Goal: Task Accomplishment & Management: Manage account settings

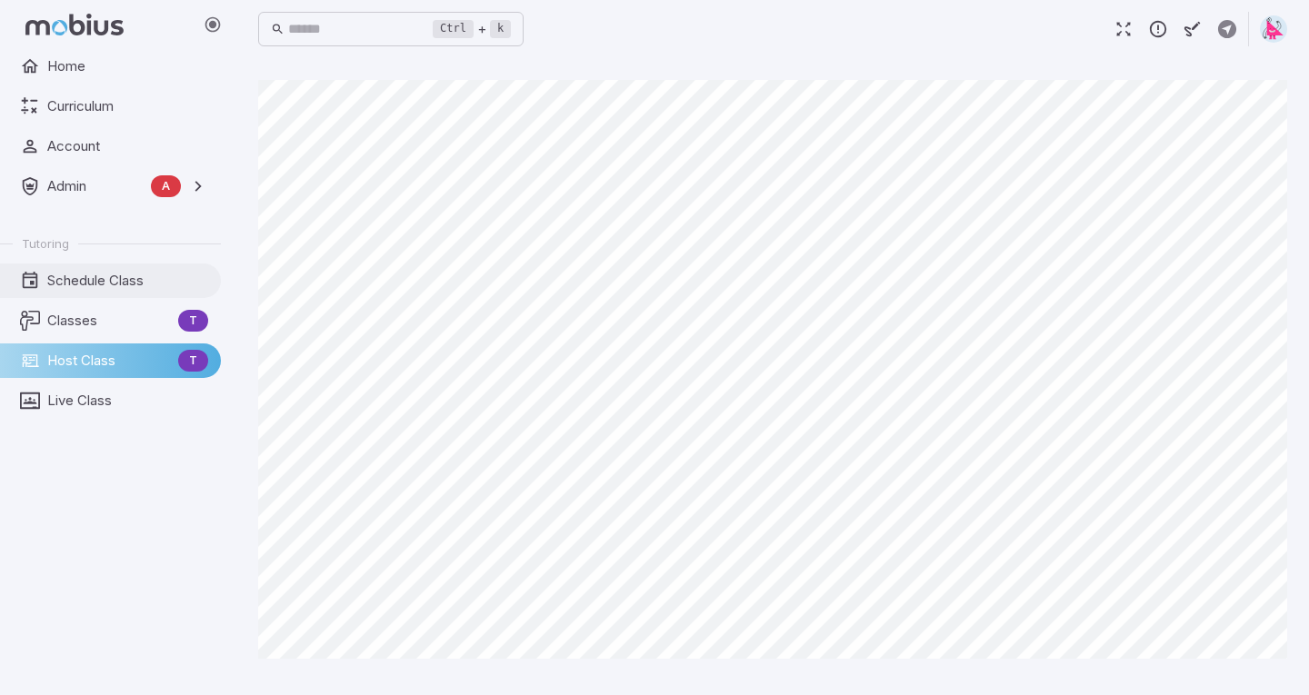
click at [92, 285] on span "Schedule Class" at bounding box center [127, 281] width 161 height 20
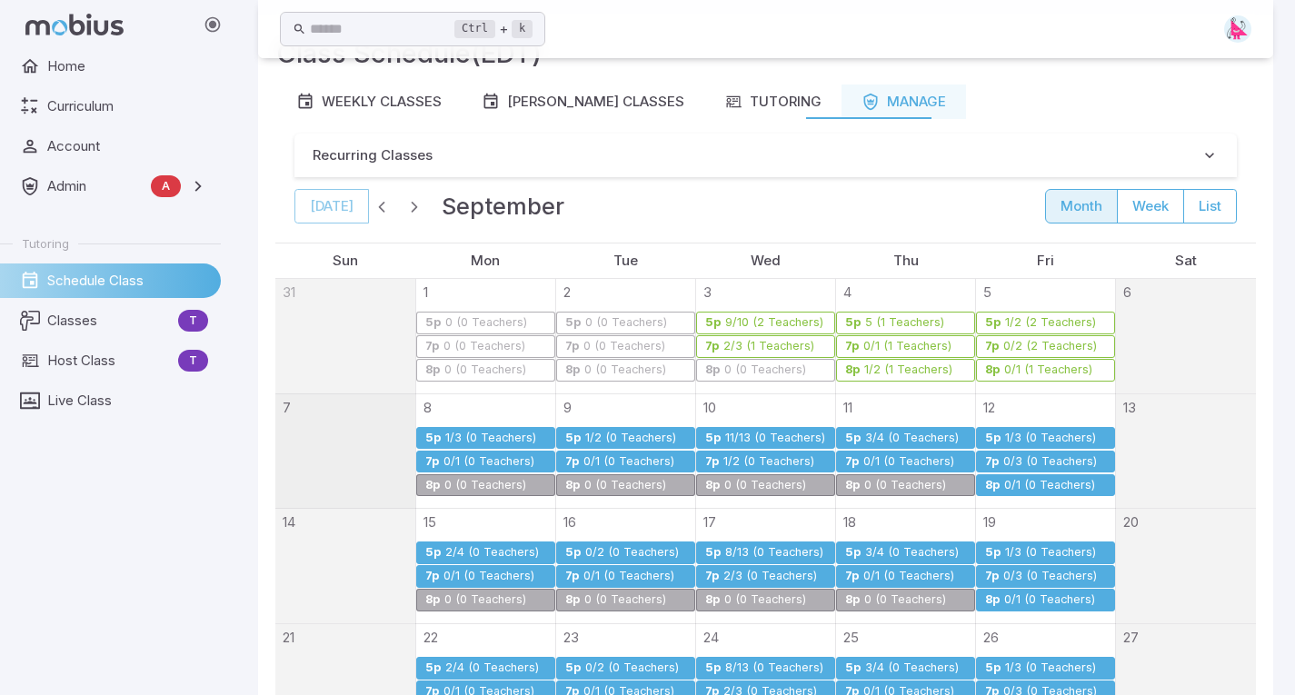
scroll to position [158, 0]
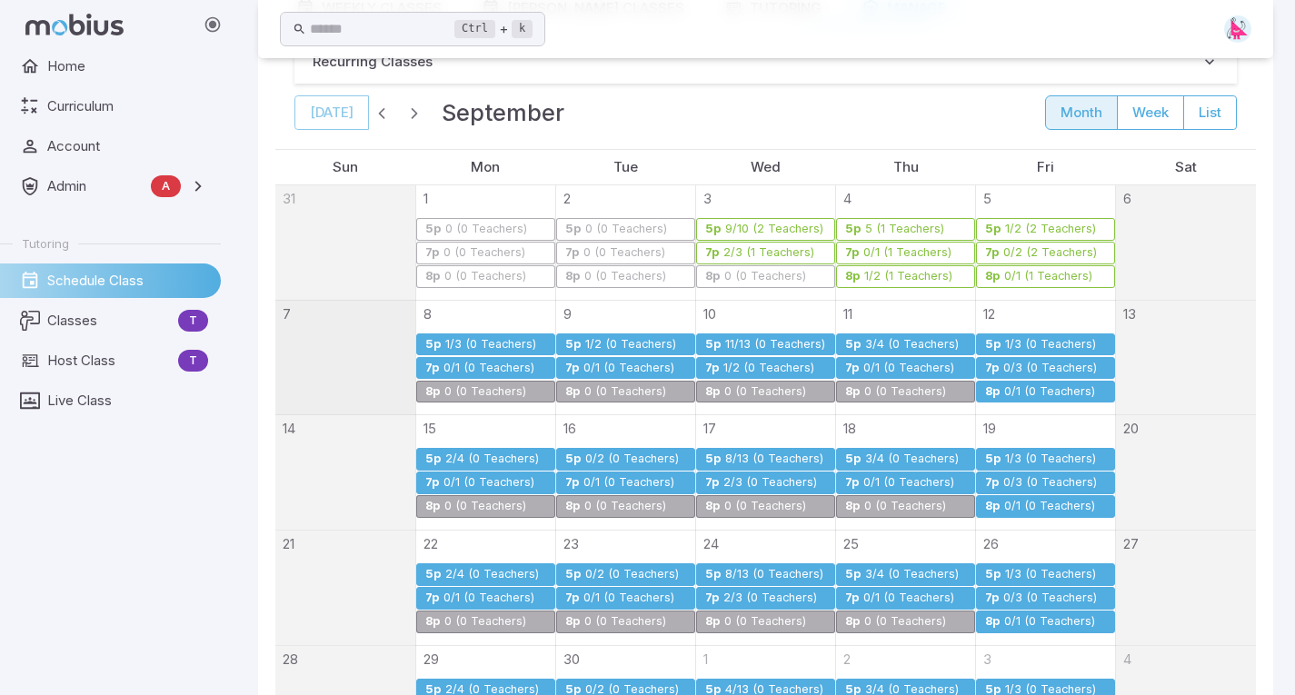
click at [492, 369] on div "0/1 (0 Teachers)" at bounding box center [489, 369] width 93 height 14
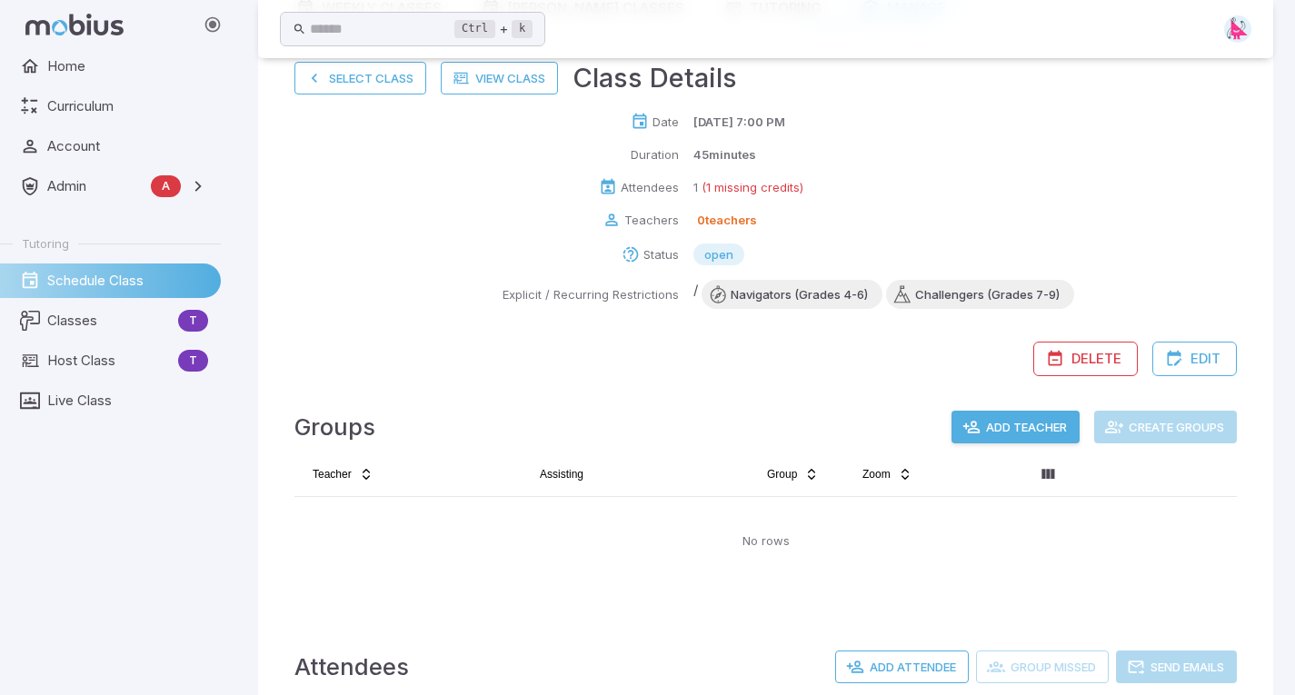
scroll to position [348, 0]
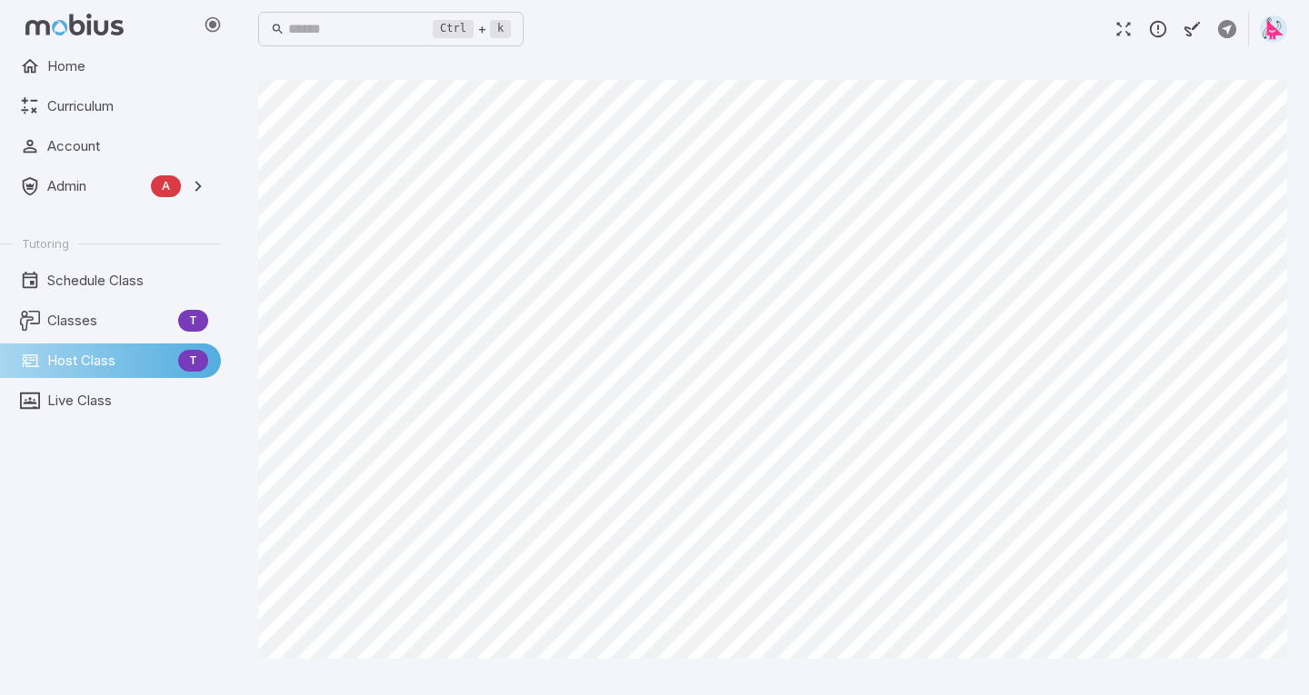
click at [82, 360] on span "Host Class" at bounding box center [109, 361] width 124 height 20
click at [81, 285] on span "Schedule Class" at bounding box center [127, 281] width 161 height 20
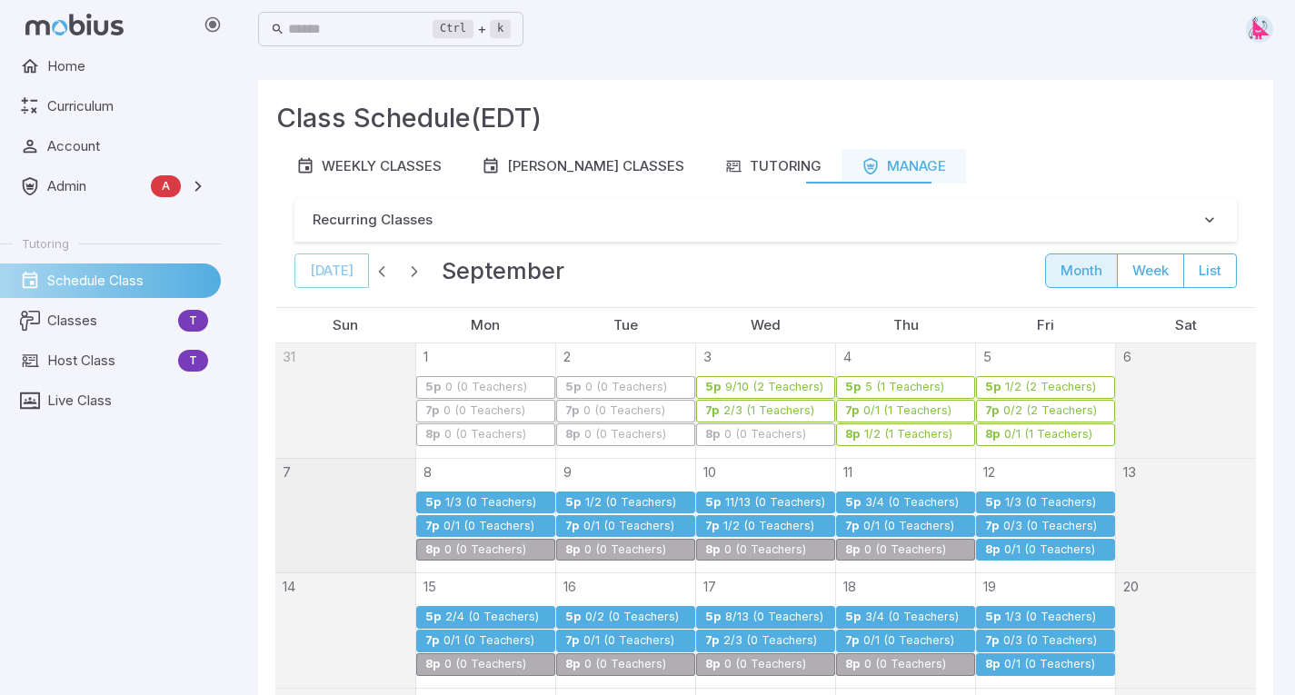
click at [748, 524] on div "1/2 (0 Teachers)" at bounding box center [768, 527] width 93 height 14
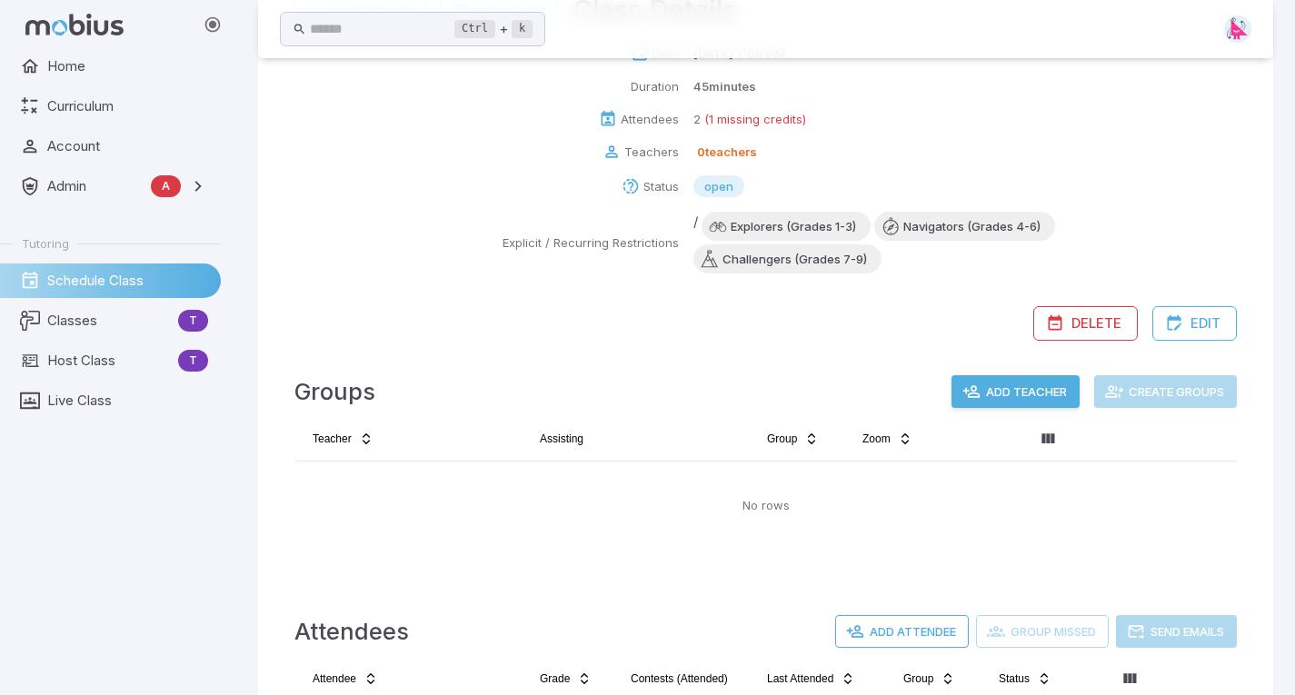
scroll to position [41, 0]
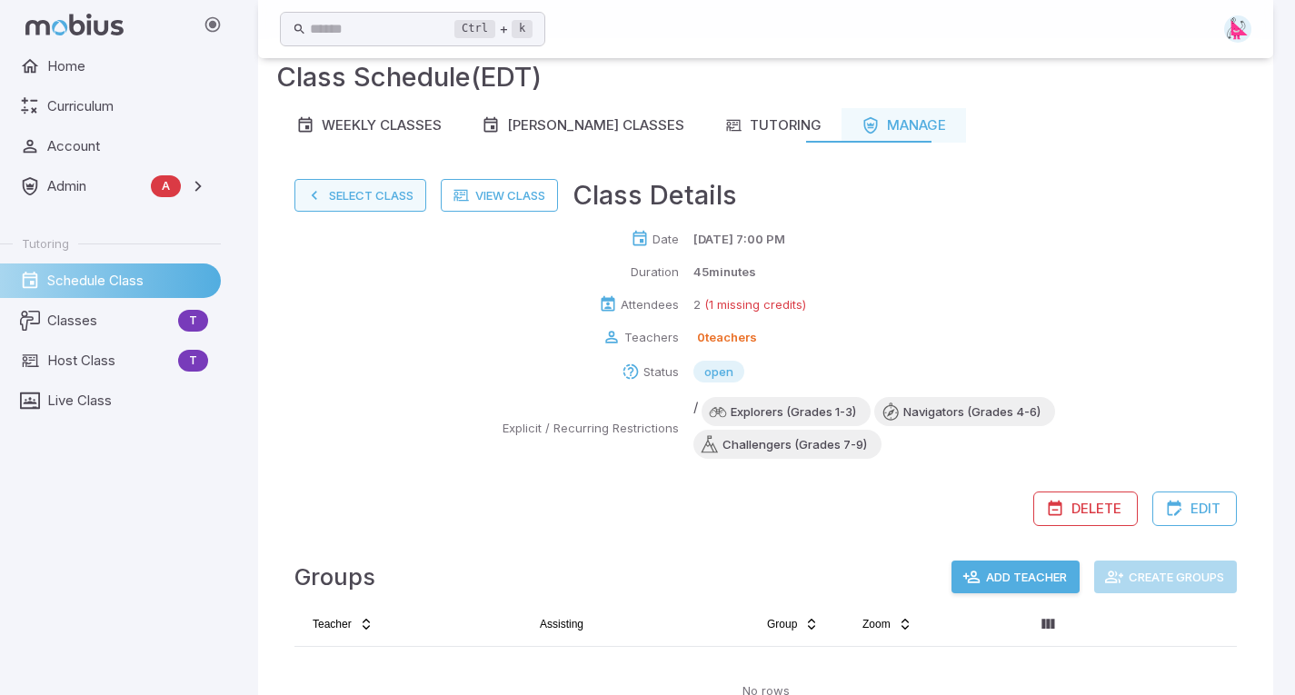
click at [369, 192] on button "Select Class" at bounding box center [360, 195] width 132 height 33
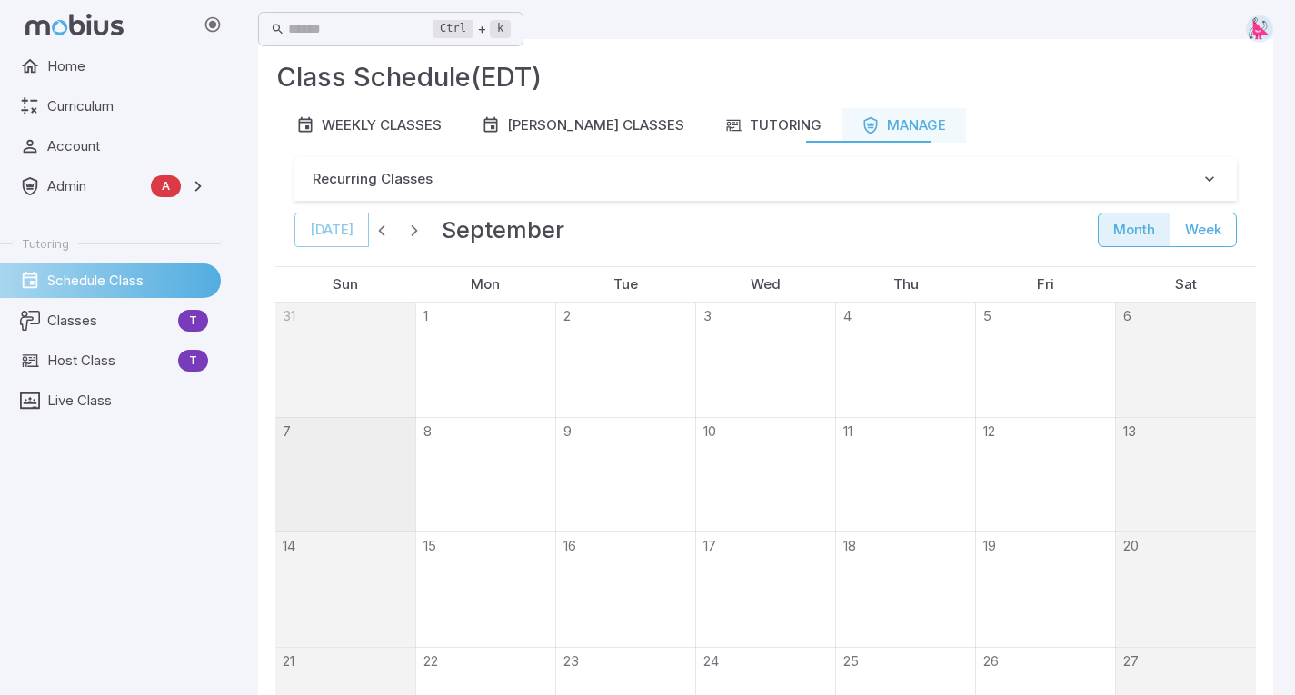
scroll to position [0, 0]
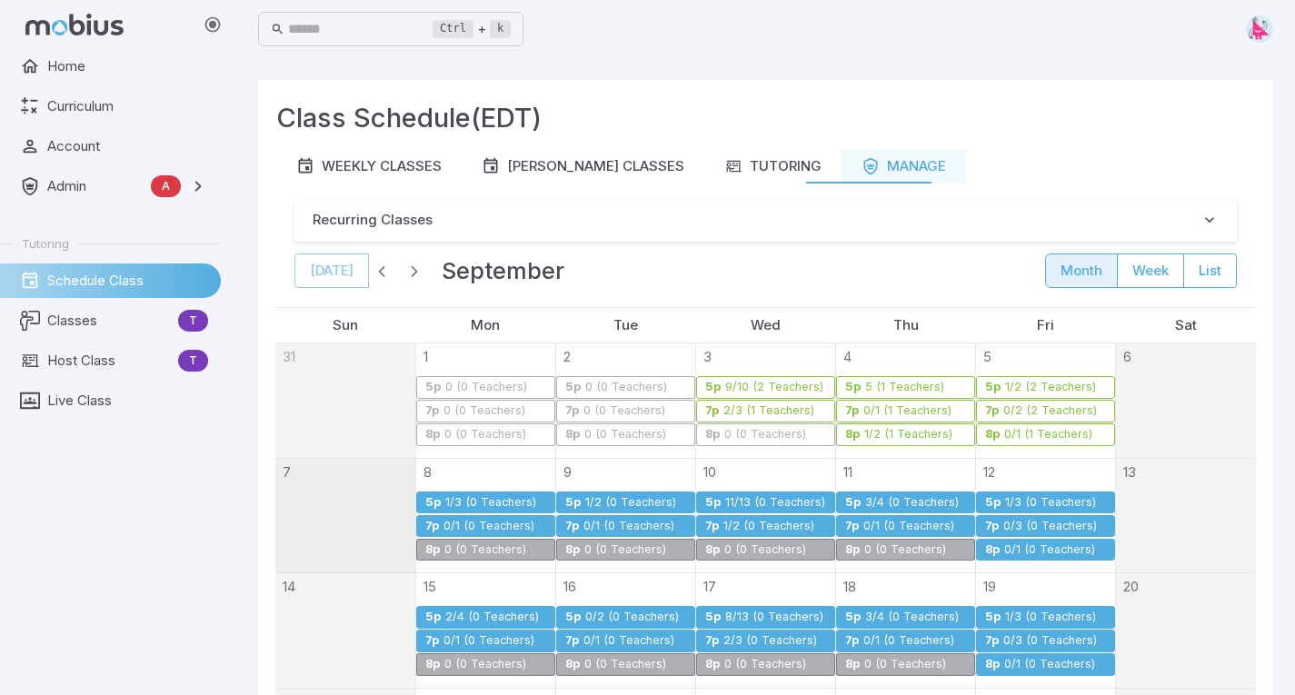
click at [766, 494] on link "5p [DATE] (0 Teachers)" at bounding box center [765, 503] width 139 height 23
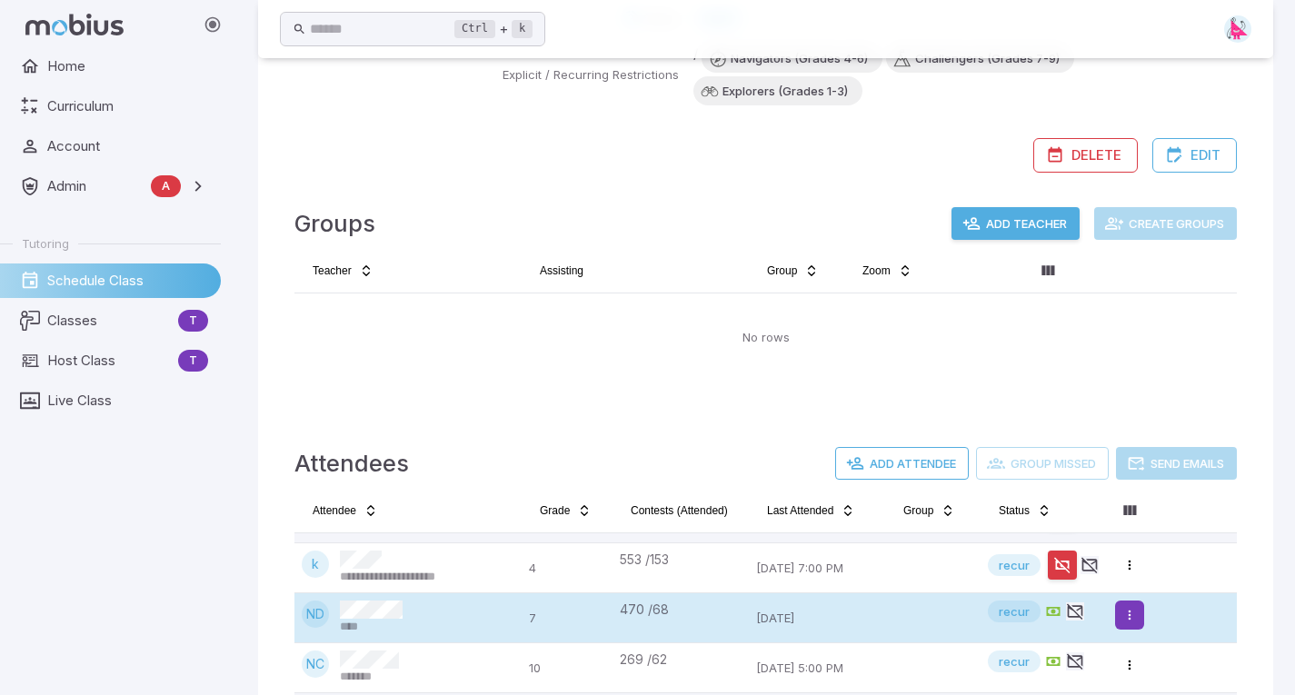
scroll to position [43, 0]
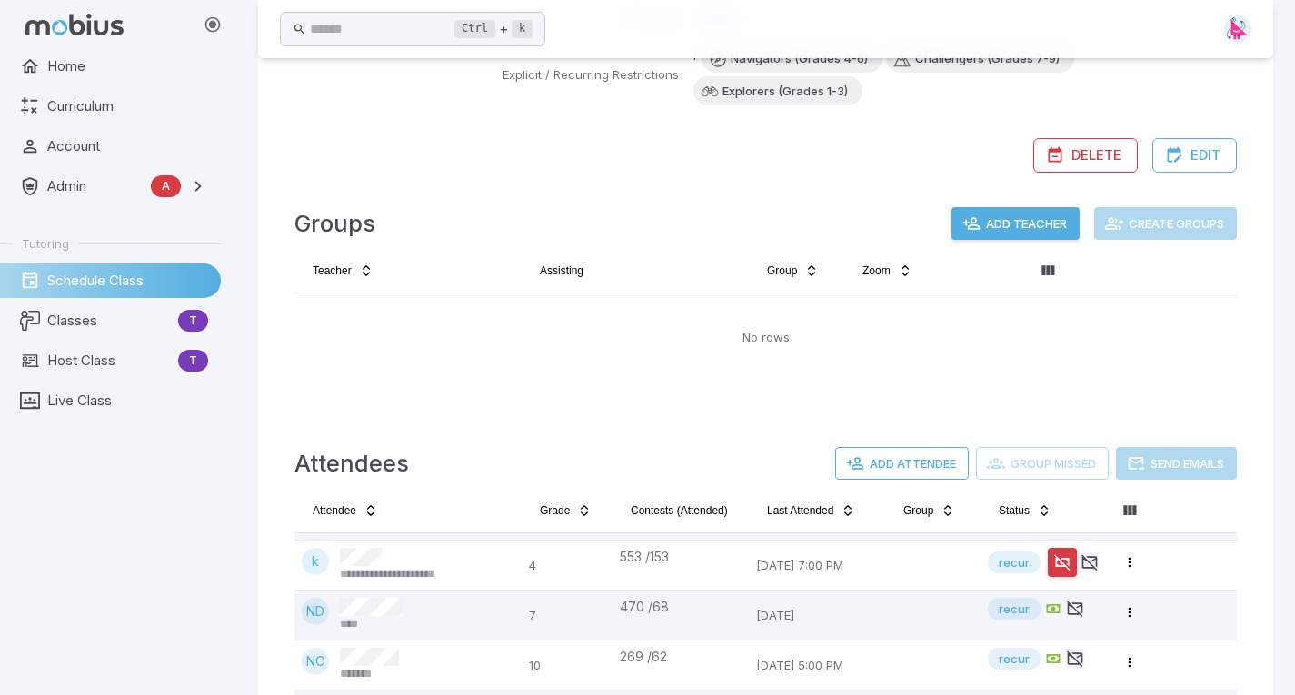
click at [1130, 494] on div "Attendees Add Attendee Group Missed Send Emails" at bounding box center [765, 467] width 942 height 58
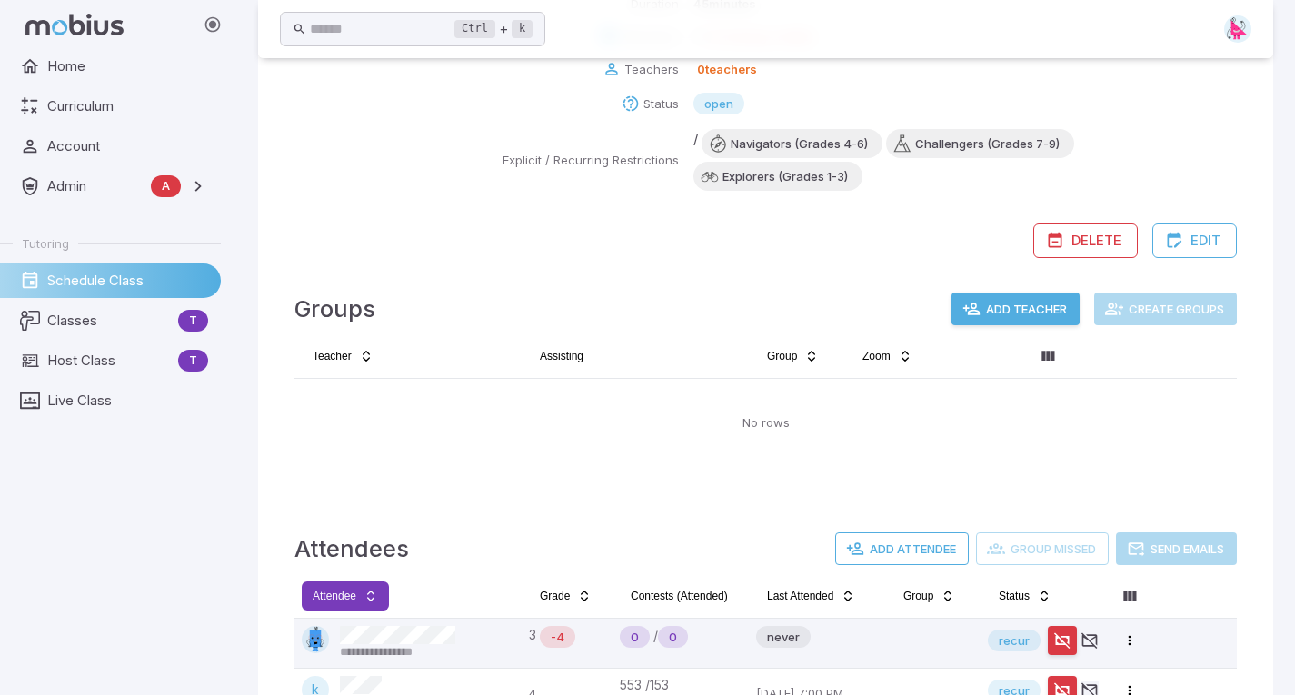
scroll to position [0, 0]
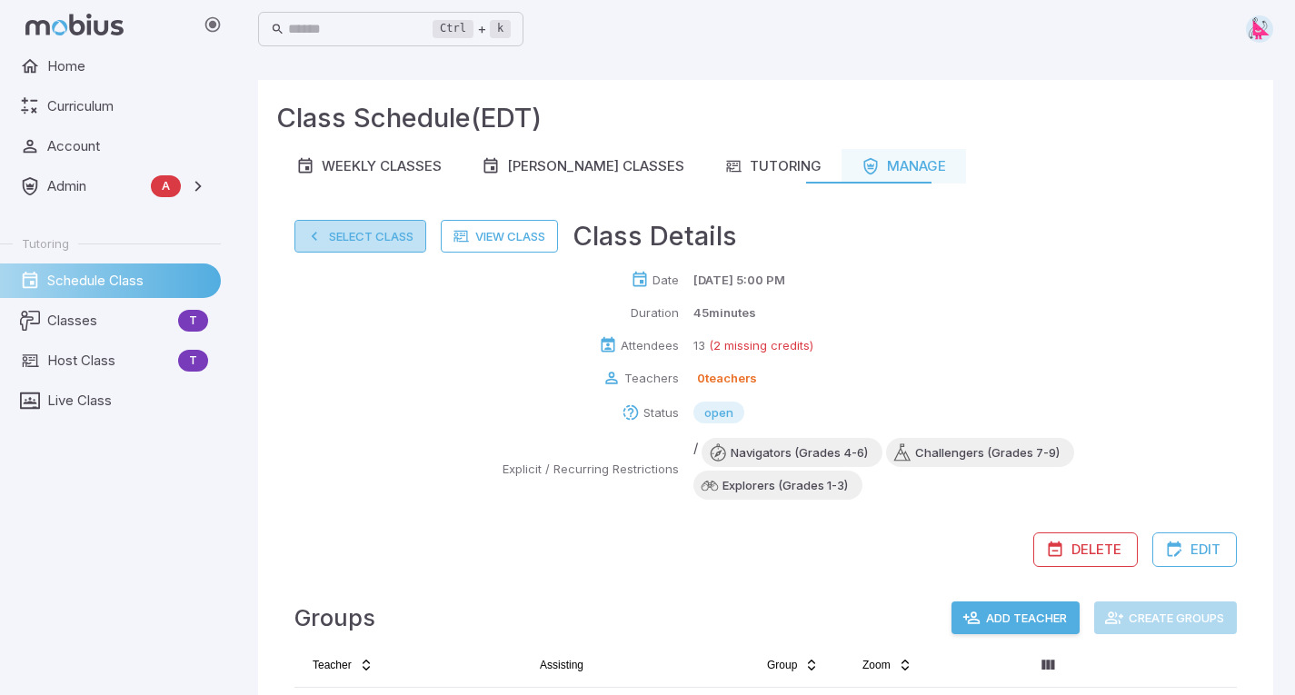
click at [352, 238] on button "Select Class" at bounding box center [360, 236] width 132 height 33
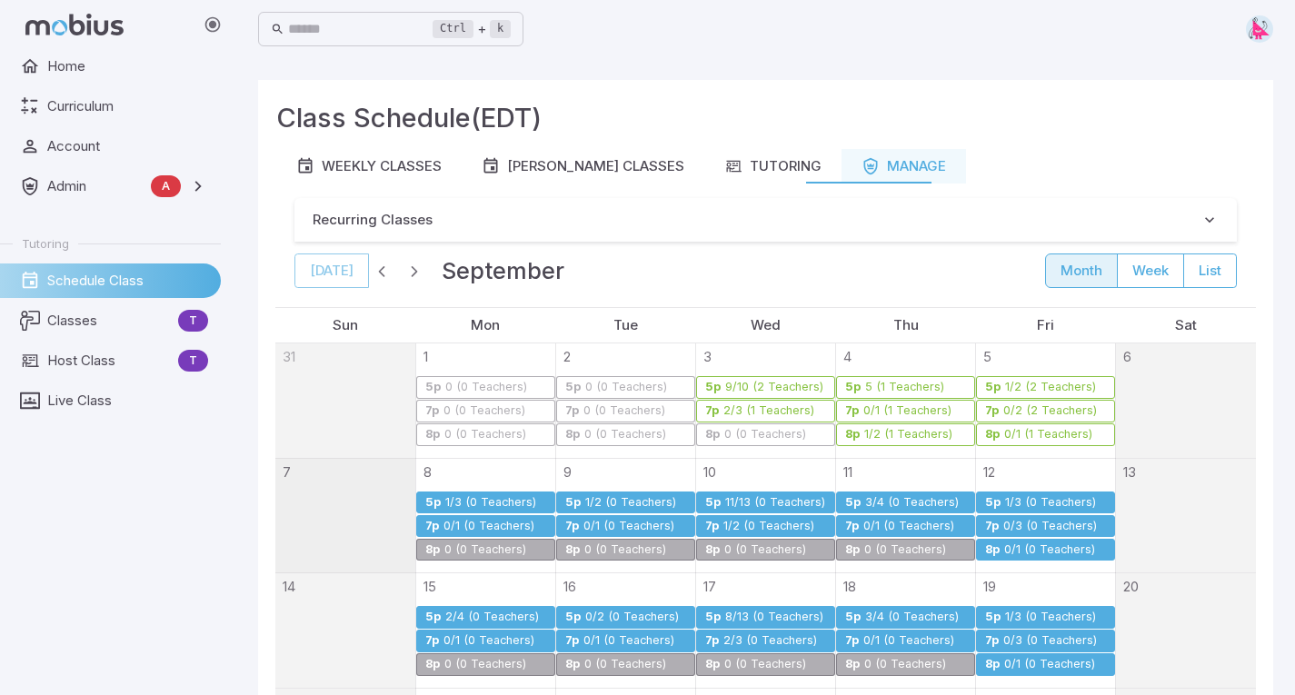
click at [891, 500] on div "3/4 (0 Teachers)" at bounding box center [911, 503] width 95 height 14
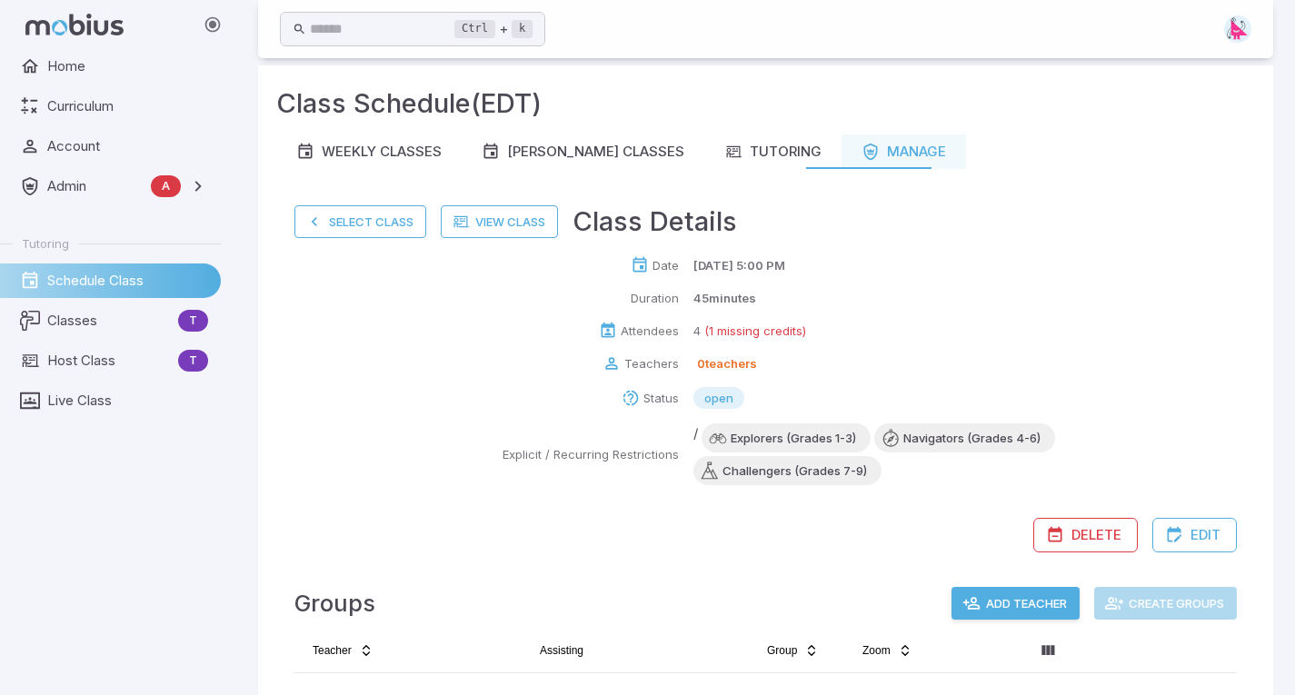
scroll to position [14, 0]
click at [351, 233] on button "Select Class" at bounding box center [360, 222] width 132 height 33
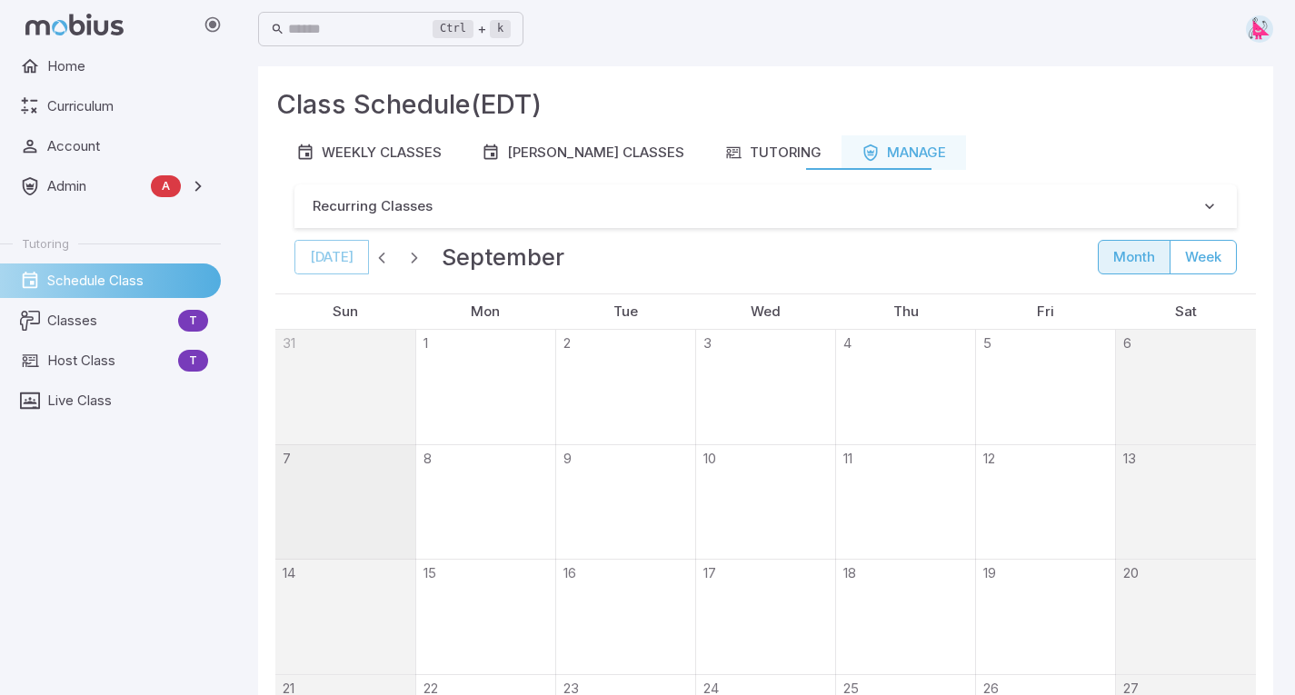
scroll to position [0, 0]
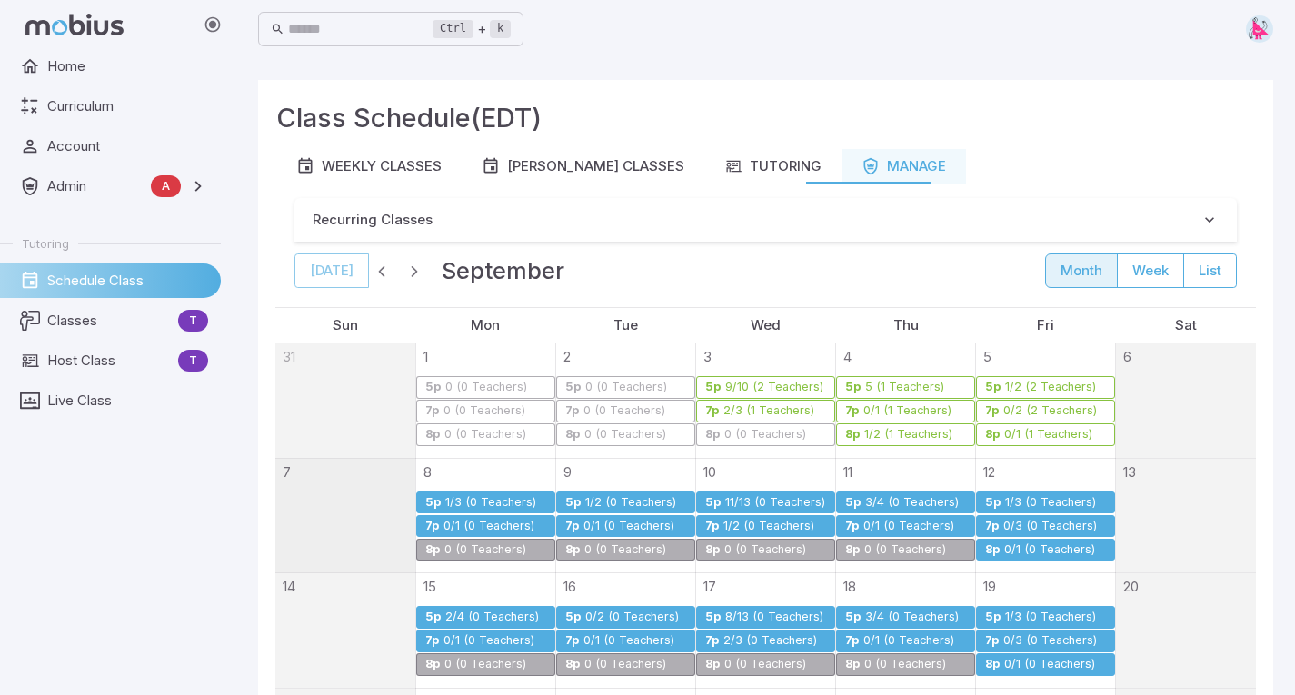
click at [1021, 504] on div "1/3 (0 Teachers)" at bounding box center [1050, 503] width 93 height 14
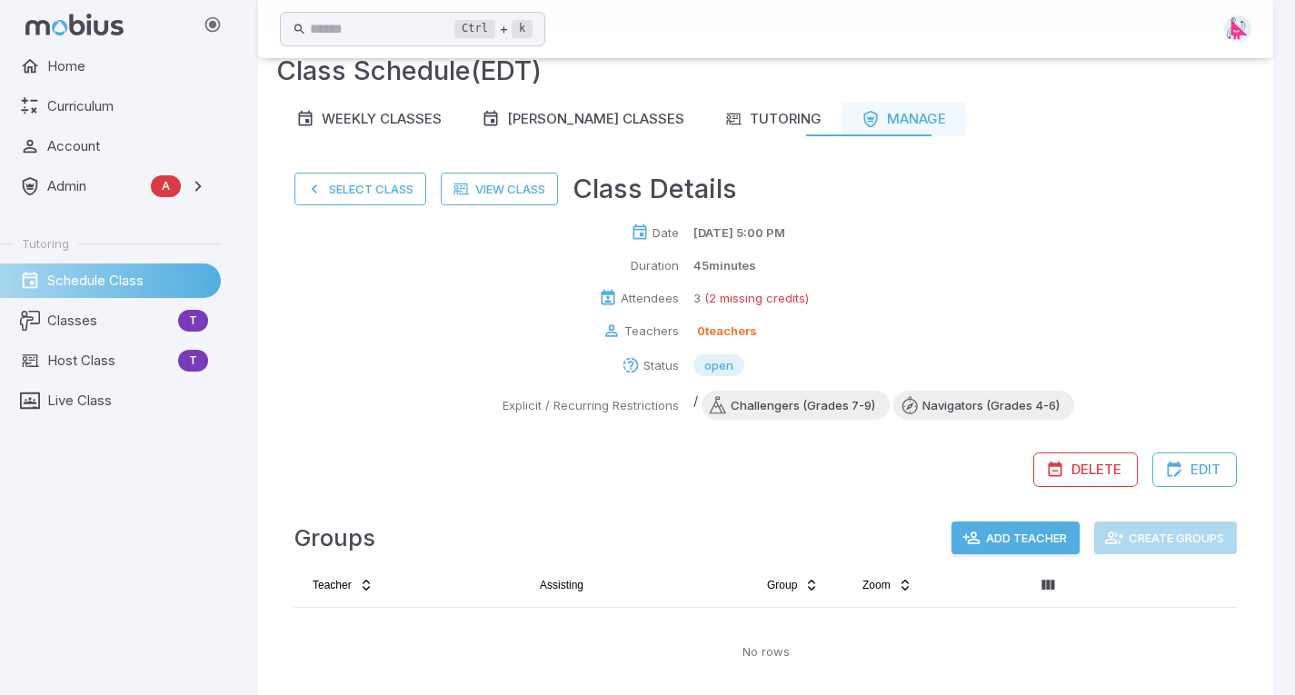
scroll to position [46, 0]
click at [350, 194] on button "Select Class" at bounding box center [360, 190] width 132 height 33
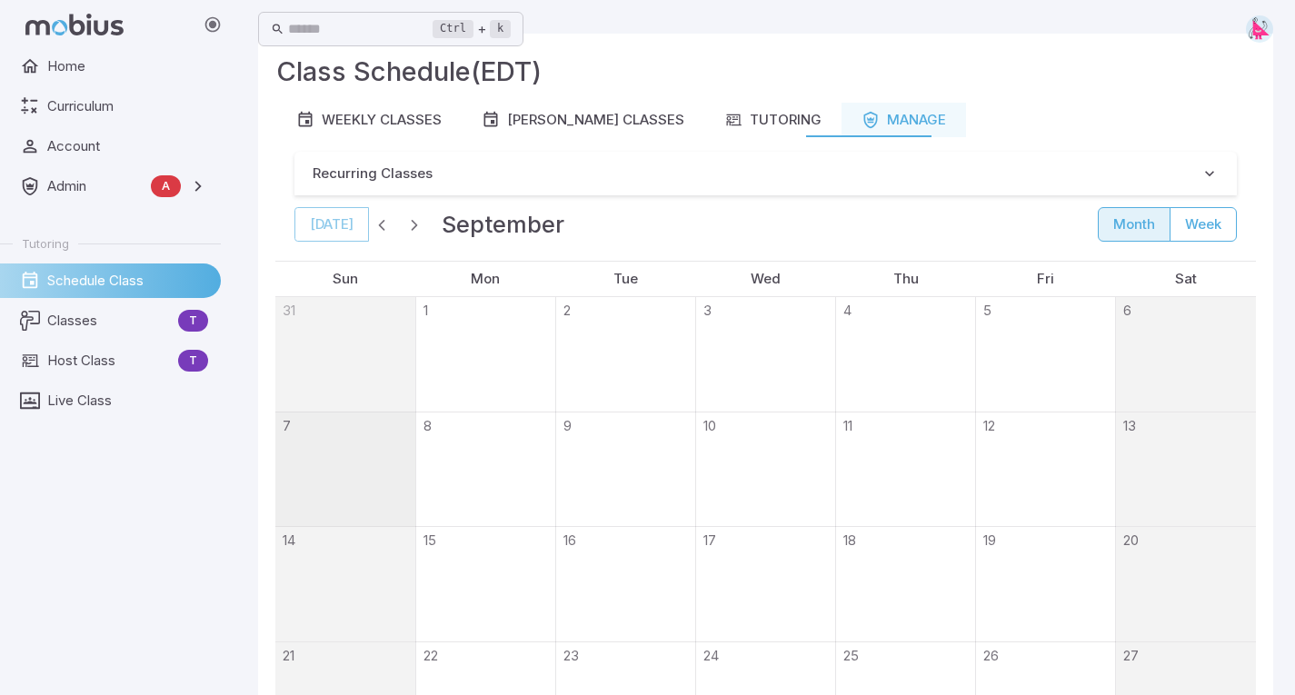
scroll to position [0, 0]
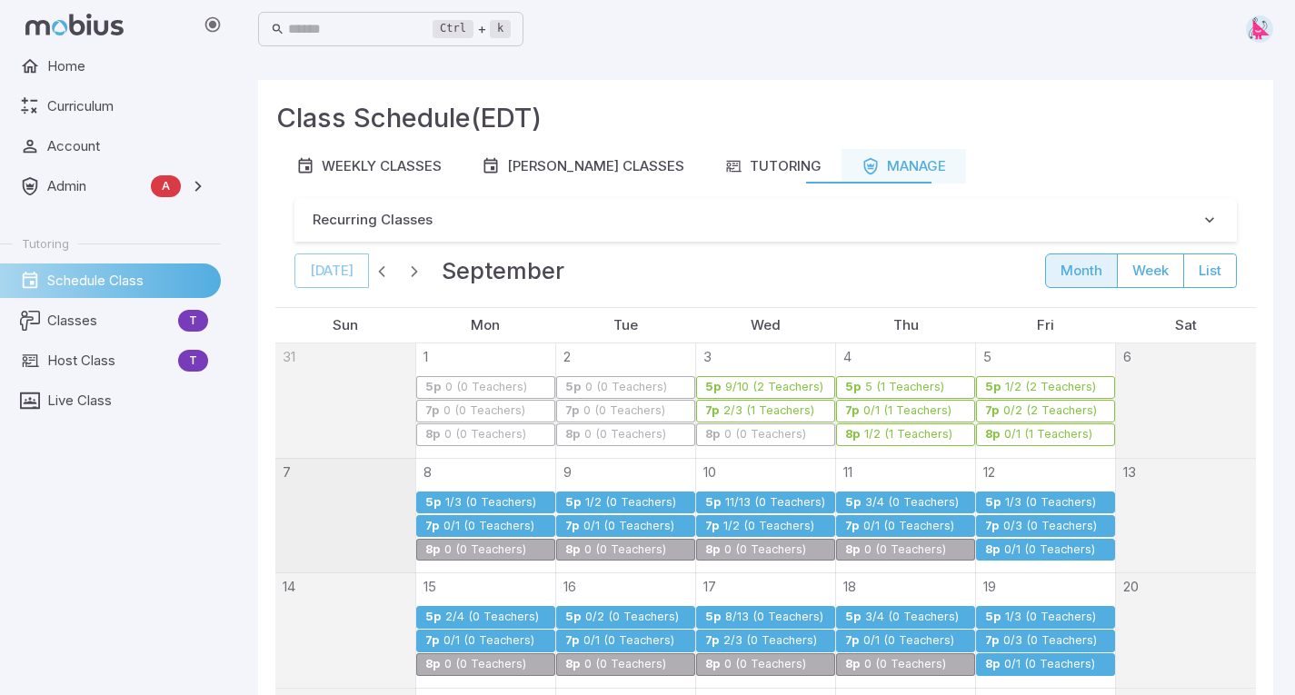
click at [615, 493] on link "5p [DATE] (0 Teachers)" at bounding box center [625, 503] width 139 height 23
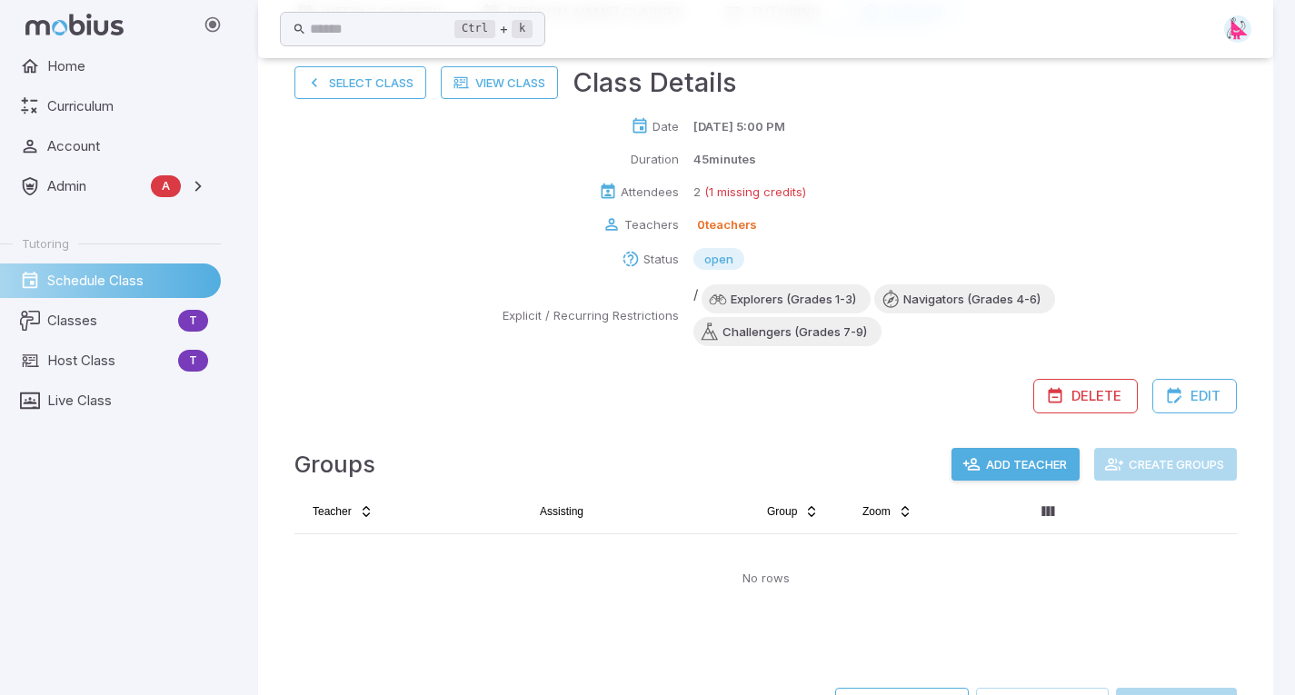
scroll to position [155, 0]
click at [338, 78] on button "Select Class" at bounding box center [360, 81] width 132 height 33
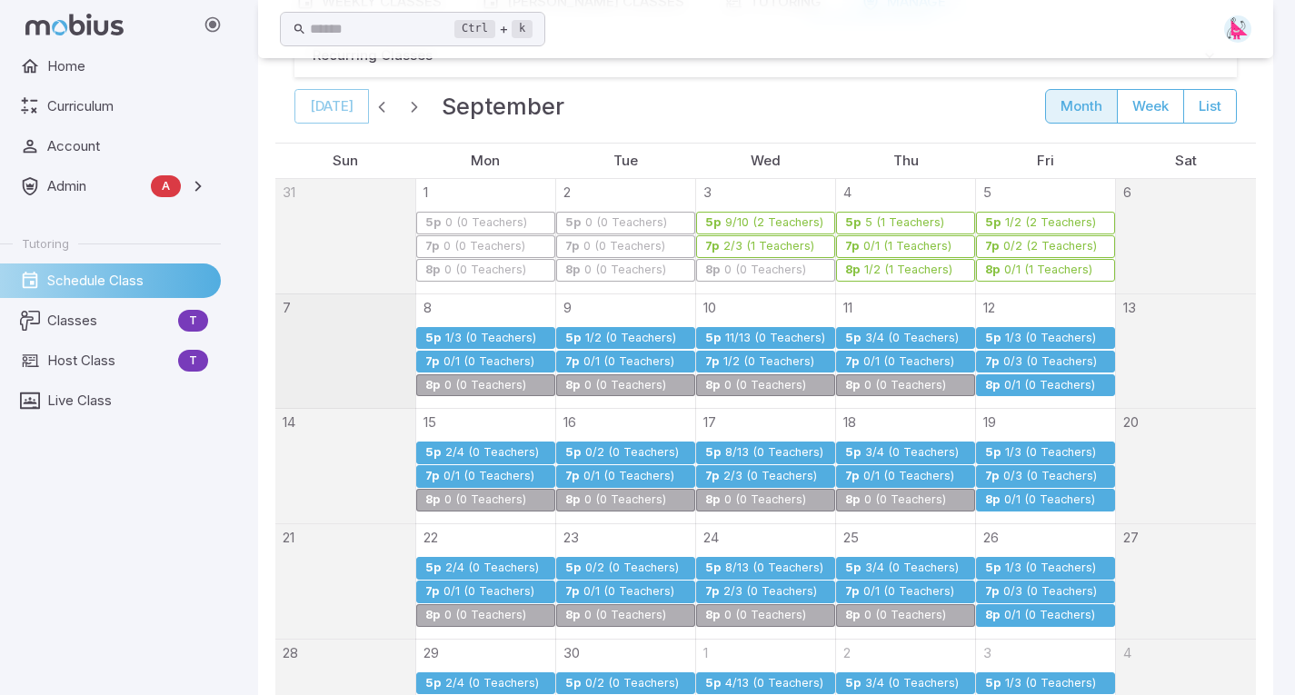
scroll to position [180, 0]
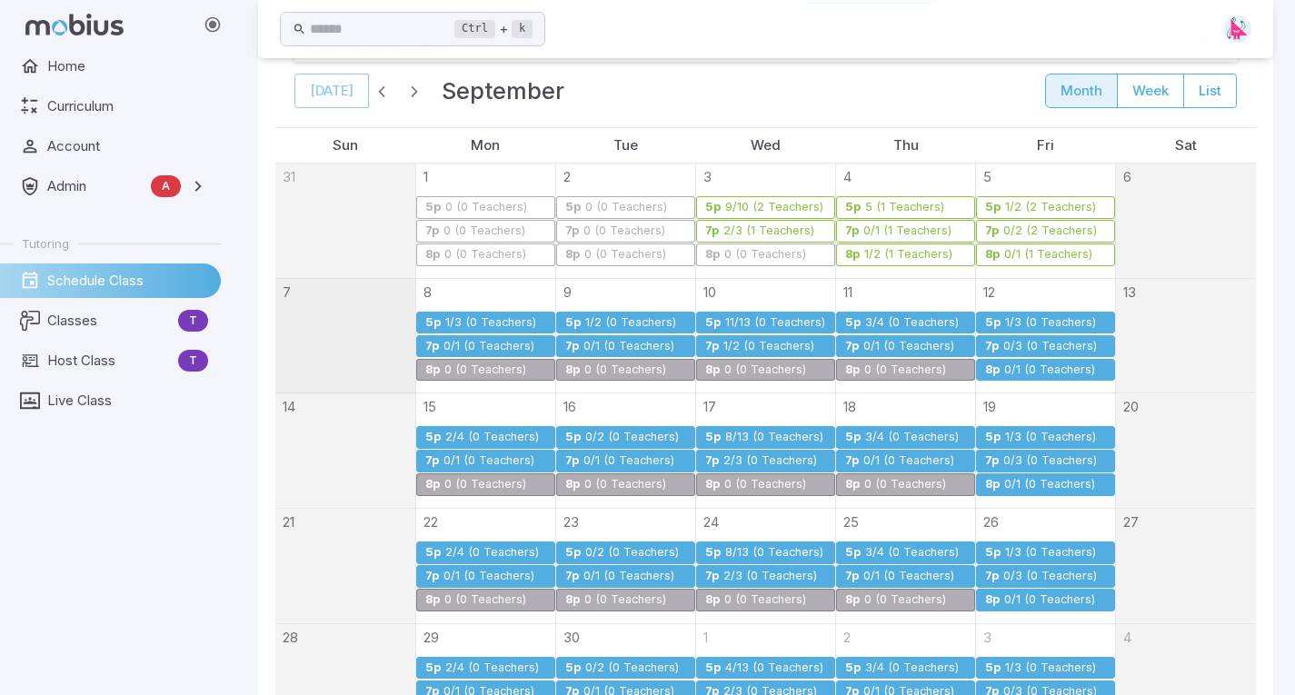
click at [753, 346] on div "1/2 (0 Teachers)" at bounding box center [768, 347] width 93 height 14
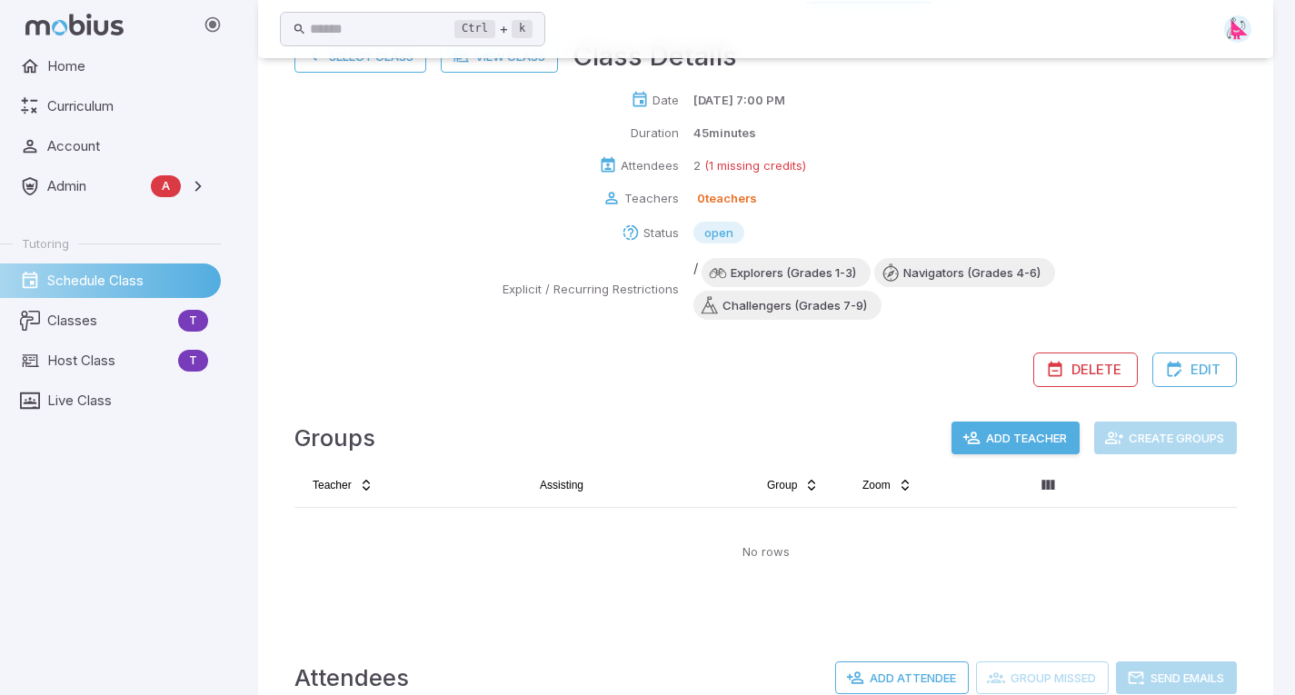
scroll to position [422, 0]
